Goal: Information Seeking & Learning: Learn about a topic

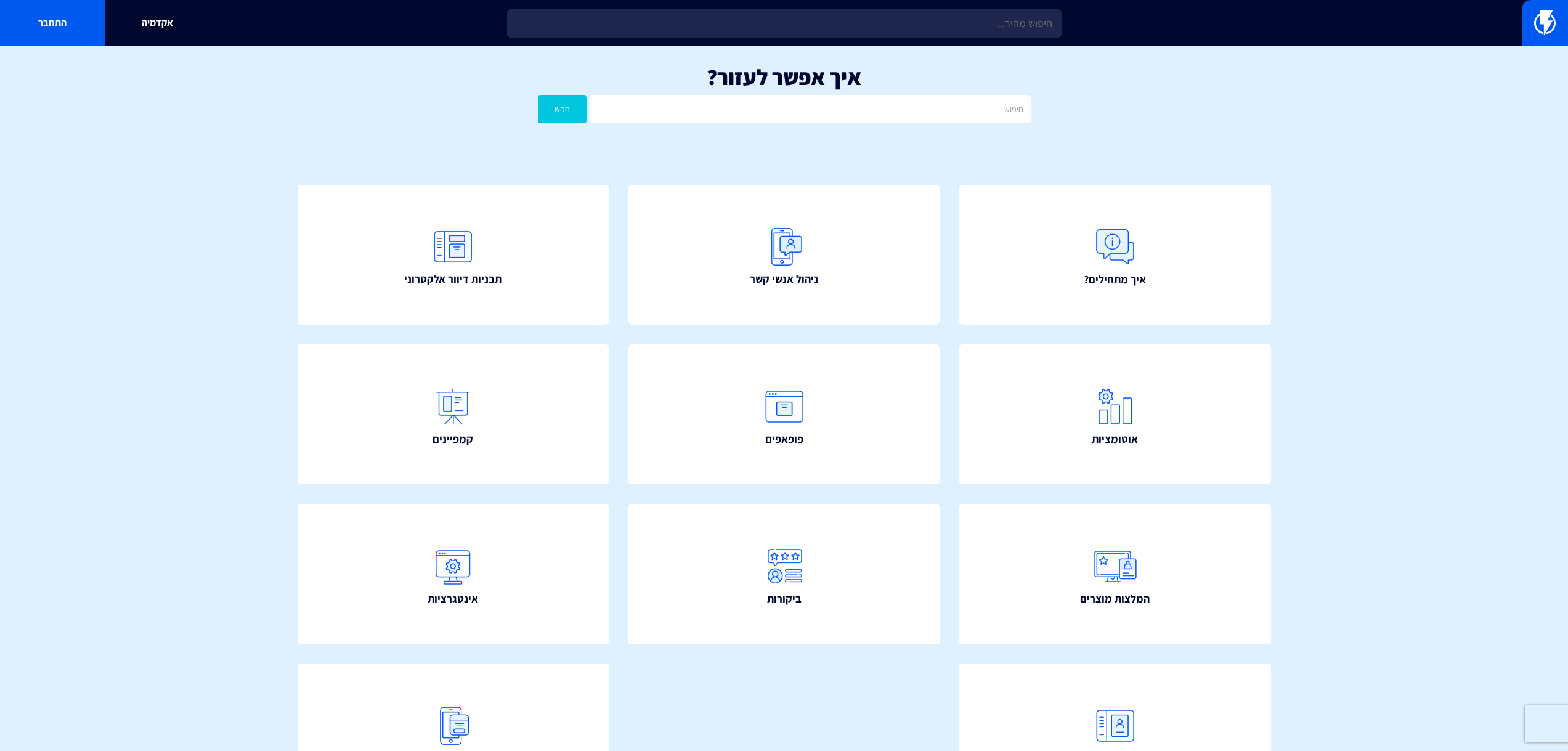
click at [738, 19] on input "text" at bounding box center [784, 23] width 554 height 28
type input "כ"
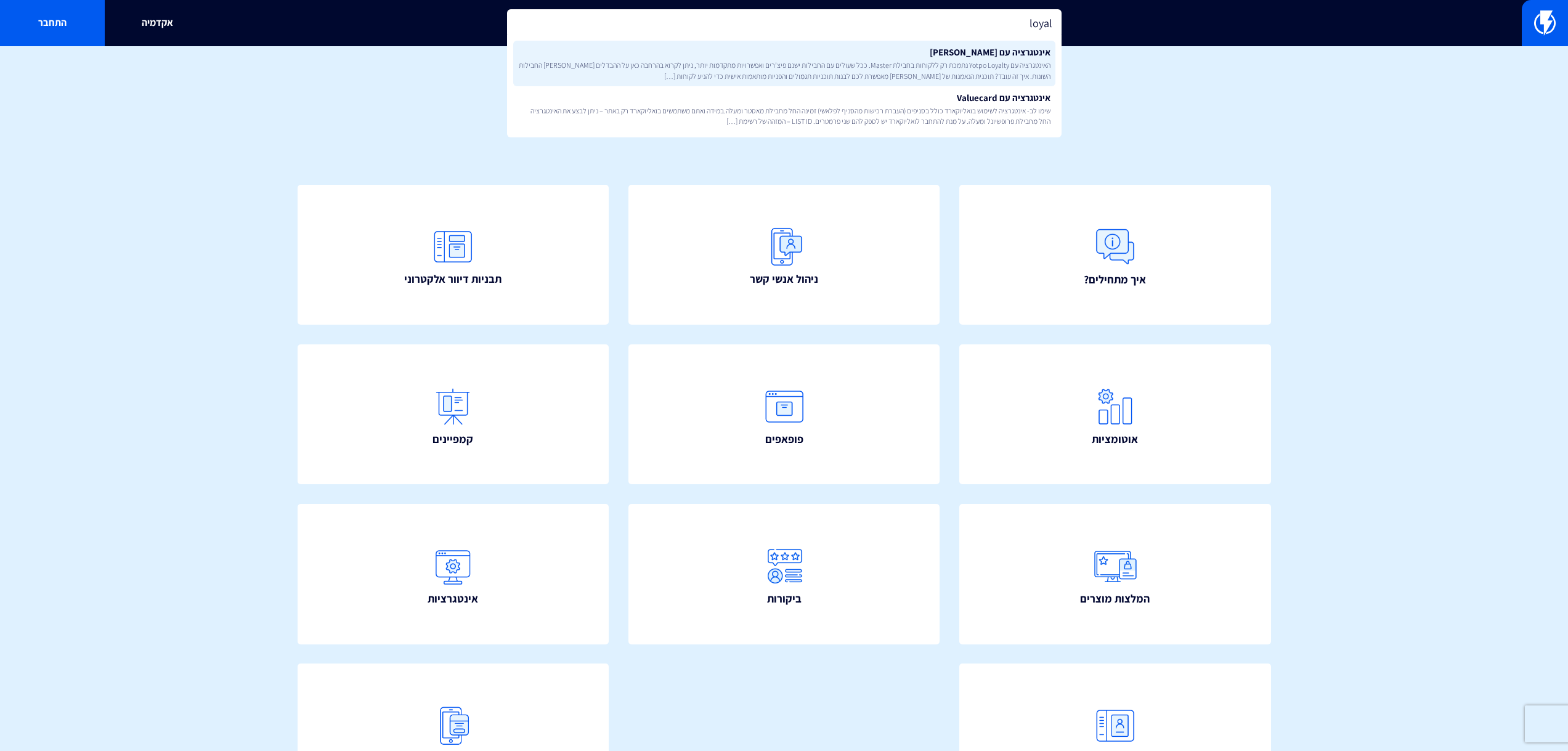
type input "loyal"
click at [773, 52] on link "אינטגרציה עם Yotpo Loyalty האינטגרציה עם Yotpo Loyalty נתמכת רק ללקוחות בחבילת …" at bounding box center [784, 63] width 542 height 46
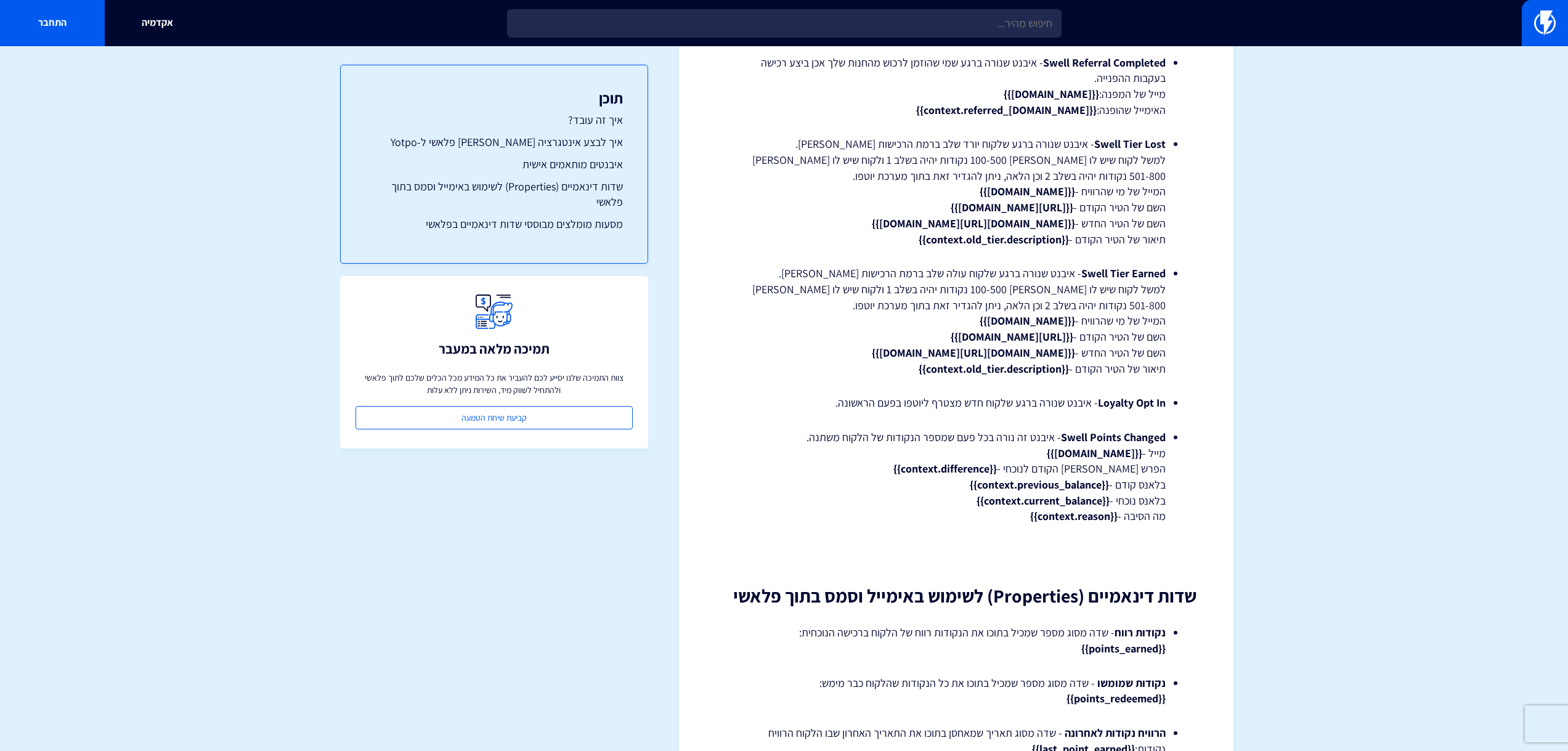
scroll to position [2217, 0]
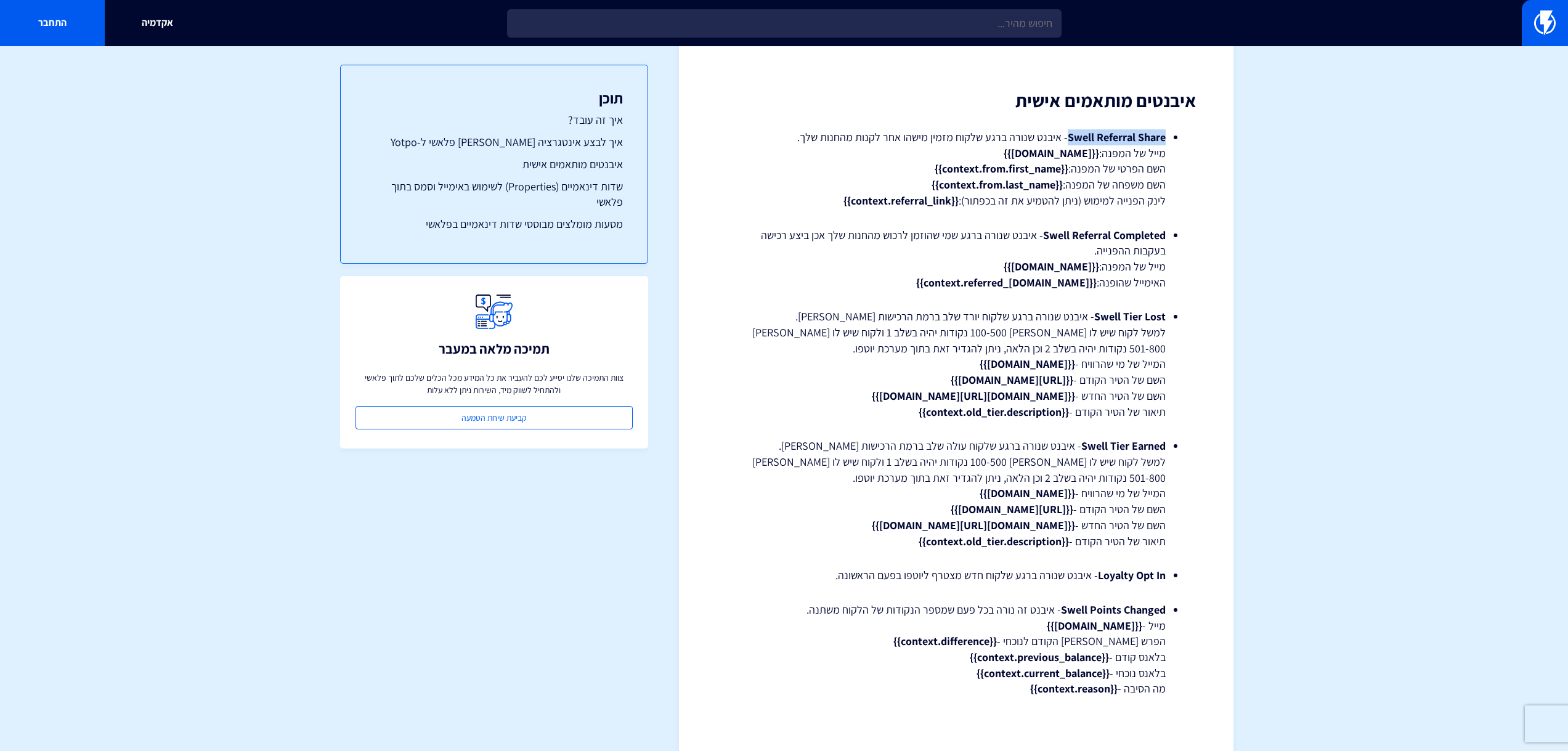
drag, startPoint x: 1069, startPoint y: 138, endPoint x: 1166, endPoint y: 134, distance: 97.1
click at [1166, 134] on strong "Swell Referral Share" at bounding box center [1116, 137] width 98 height 14
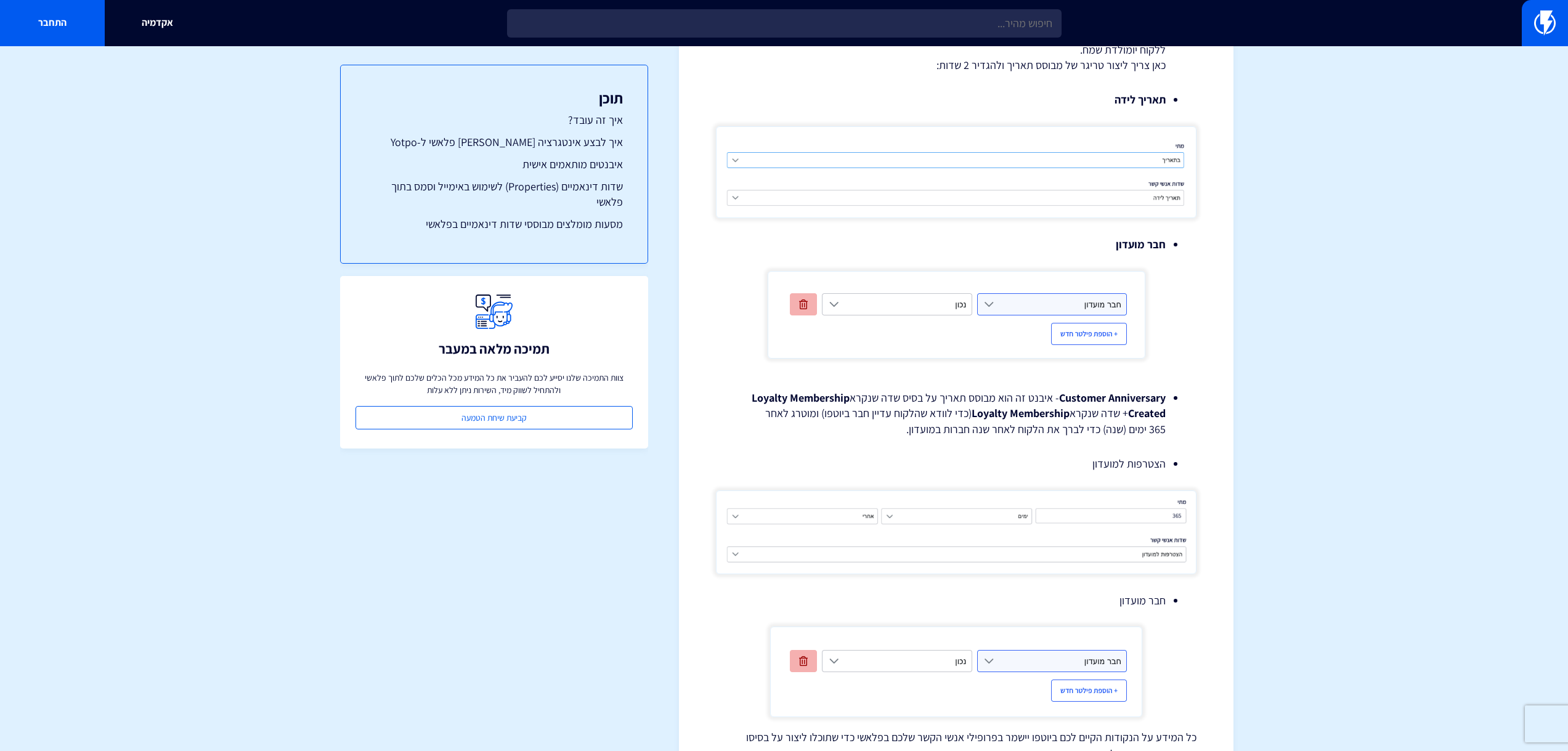
scroll to position [3421, 0]
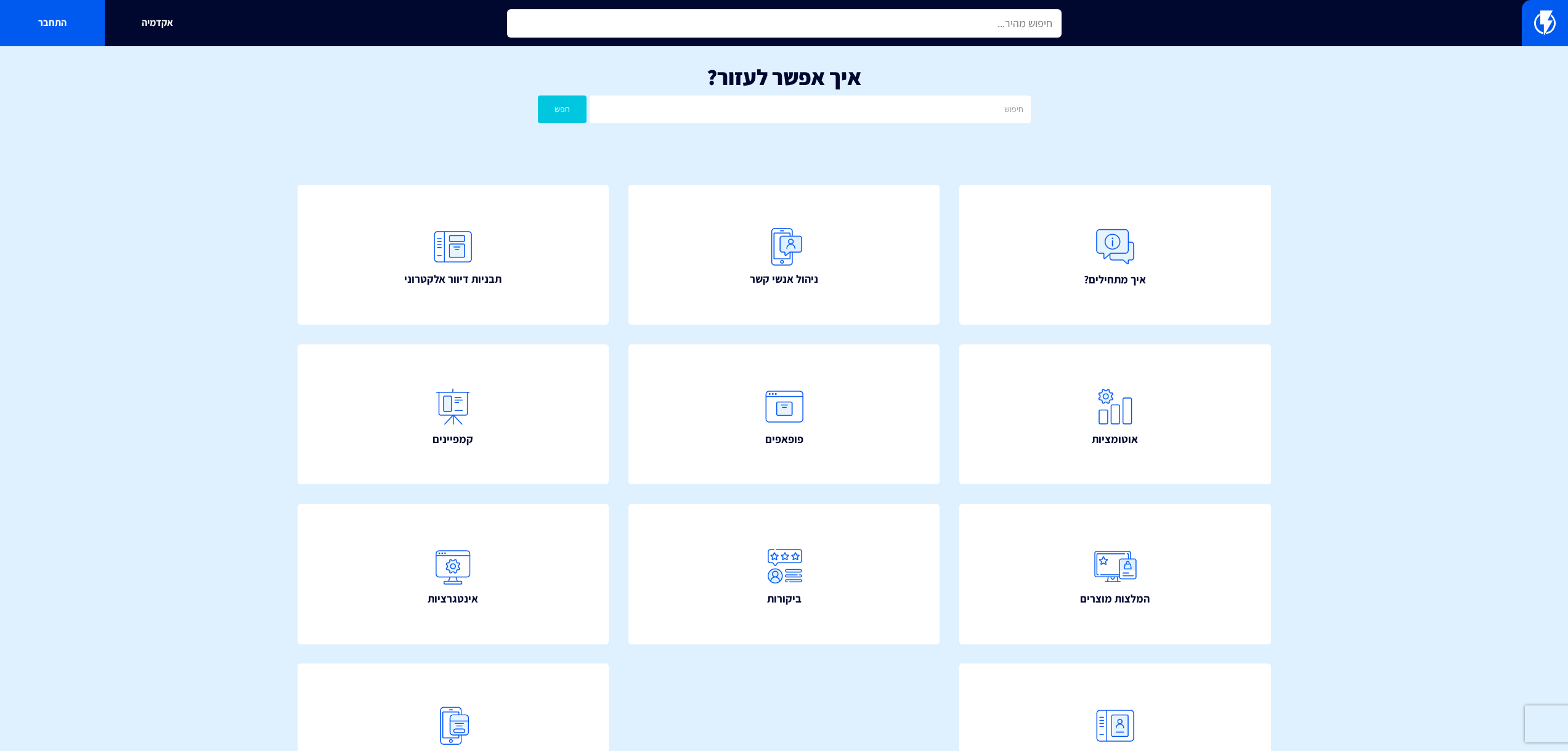
click at [675, 22] on input "text" at bounding box center [784, 23] width 554 height 28
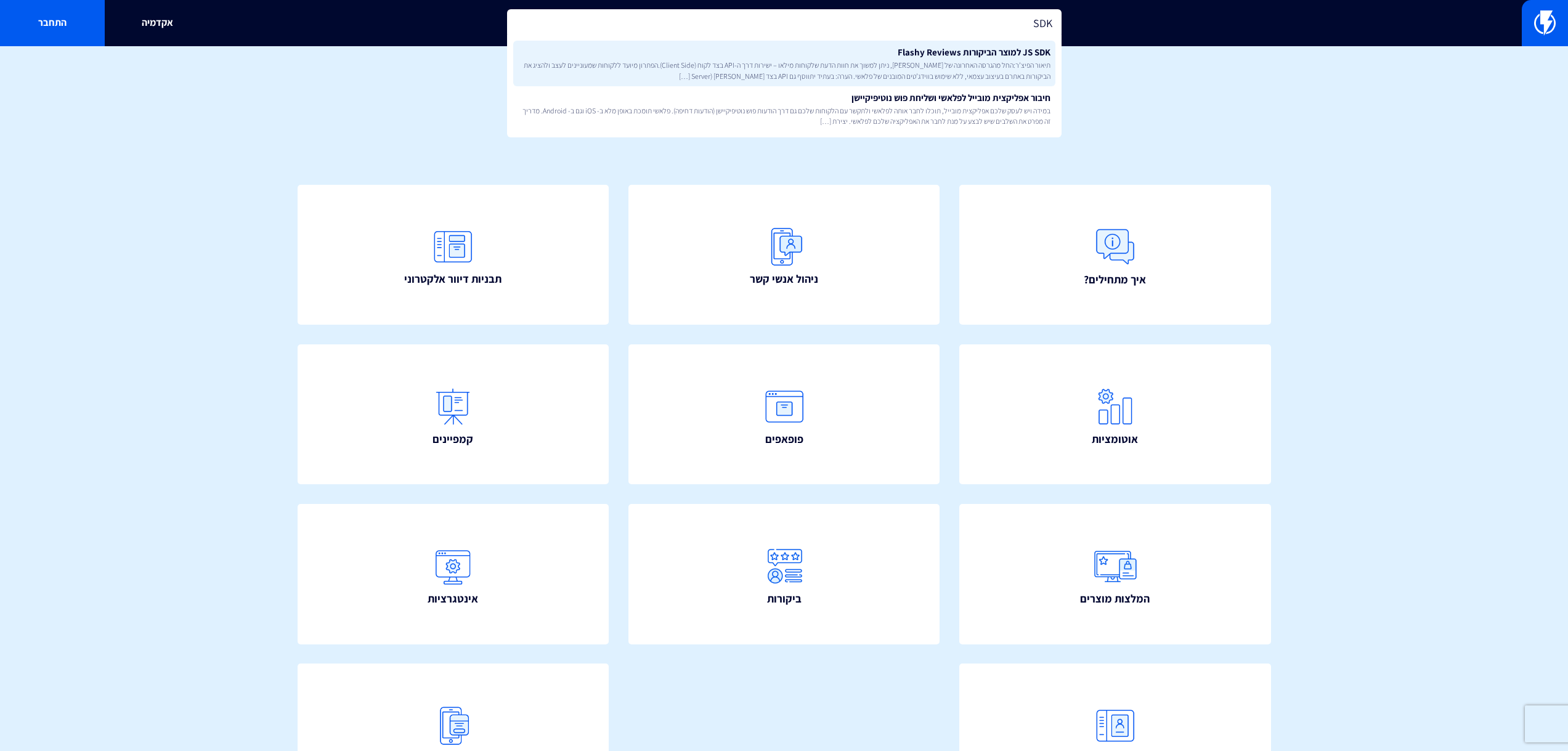
type input "SDK"
click at [760, 48] on link "JS SDK למוצר הביקורות Flashy Reviews תיאור הפיצ’ר:החל מהגרסה האחרונה של פלאשי, …" at bounding box center [784, 63] width 542 height 46
